Goal: Navigation & Orientation: Find specific page/section

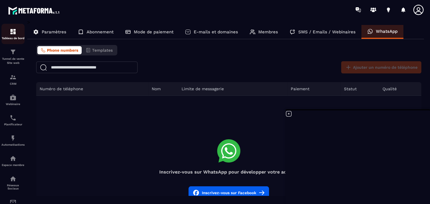
click at [10, 32] on div "Tableau de bord" at bounding box center [12, 34] width 23 height 12
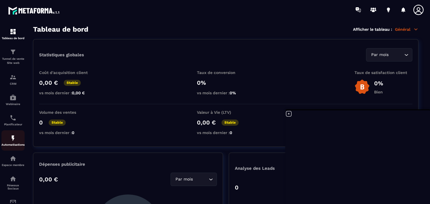
click at [14, 144] on div "Automatisations" at bounding box center [12, 140] width 23 height 12
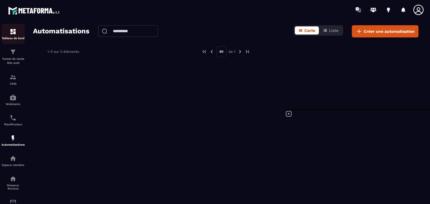
click at [14, 32] on img at bounding box center [13, 31] width 7 height 7
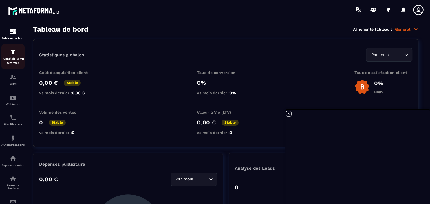
click at [12, 53] on img at bounding box center [13, 51] width 7 height 7
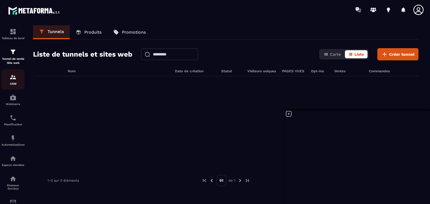
click at [13, 77] on img at bounding box center [13, 77] width 7 height 7
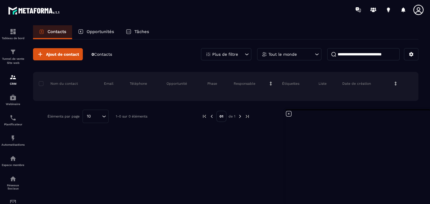
click at [107, 34] on p "Opportunités" at bounding box center [101, 31] width 28 height 5
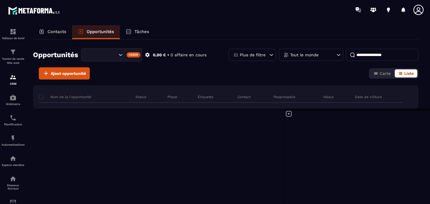
click at [149, 31] on p "Tâches" at bounding box center [141, 31] width 15 height 5
